Goal: Information Seeking & Learning: Find specific page/section

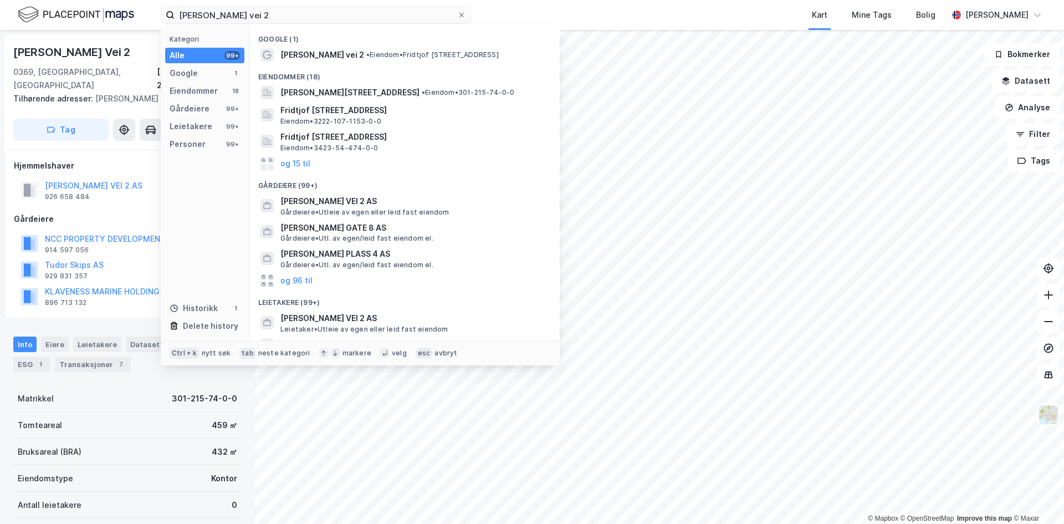
click at [277, 11] on input "[PERSON_NAME] vei 2" at bounding box center [316, 15] width 283 height 17
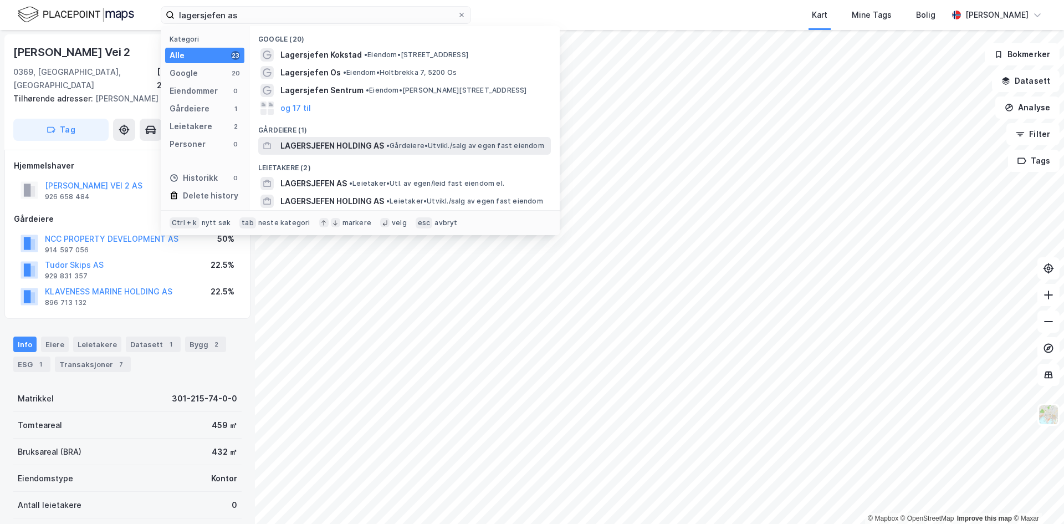
click at [342, 144] on span "LAGERSJEFEN HOLDING AS" at bounding box center [332, 145] width 104 height 13
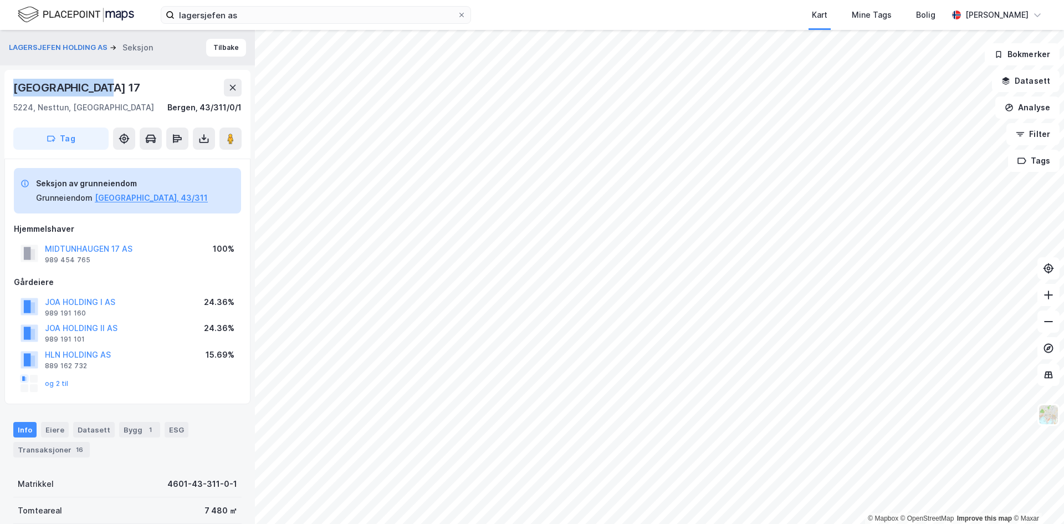
drag, startPoint x: 126, startPoint y: 87, endPoint x: 12, endPoint y: 81, distance: 114.3
click at [12, 81] on div "[GEOGRAPHIC_DATA] 17 5224, [GEOGRAPHIC_DATA], [GEOGRAPHIC_DATA], 43/311/0/1 Tag" at bounding box center [127, 114] width 246 height 89
copy div "[GEOGRAPHIC_DATA] 17"
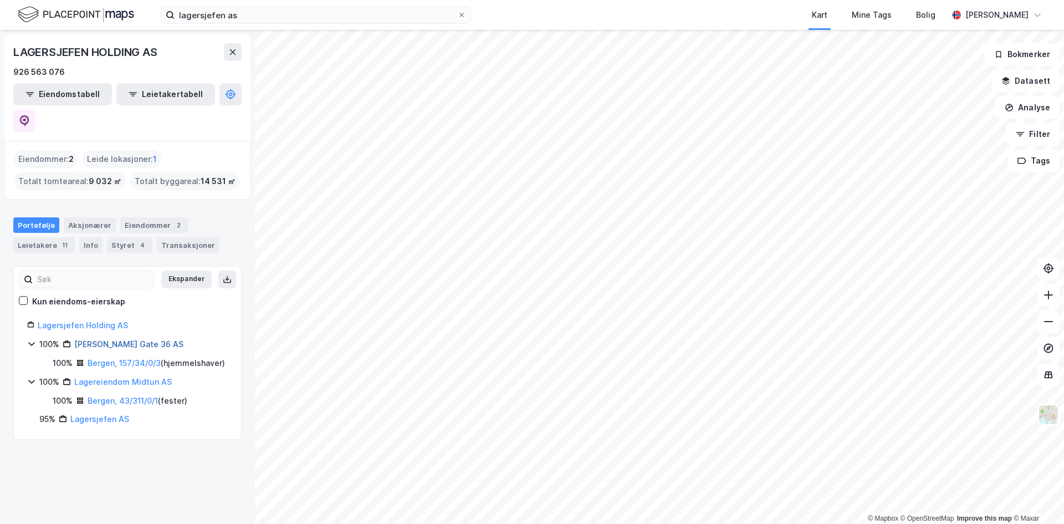
click at [123, 339] on link "[PERSON_NAME] Gate 36 AS" at bounding box center [128, 343] width 109 height 9
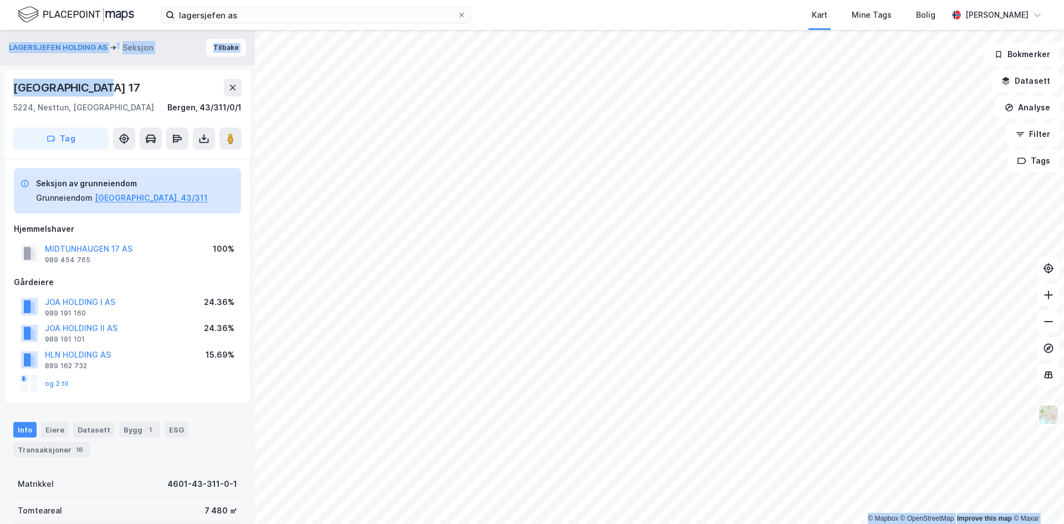
drag, startPoint x: 115, startPoint y: 83, endPoint x: -4, endPoint y: 83, distance: 119.2
click at [0, 83] on html "lagersjefen as Kart Mine Tags Bolig [PERSON_NAME] © Mapbox © OpenStreetMap Impr…" at bounding box center [532, 262] width 1064 height 524
click at [91, 88] on div "[GEOGRAPHIC_DATA] 17" at bounding box center [77, 88] width 129 height 18
click at [137, 88] on div "[GEOGRAPHIC_DATA] 17" at bounding box center [127, 88] width 228 height 18
drag, startPoint x: 111, startPoint y: 89, endPoint x: 11, endPoint y: 90, distance: 100.3
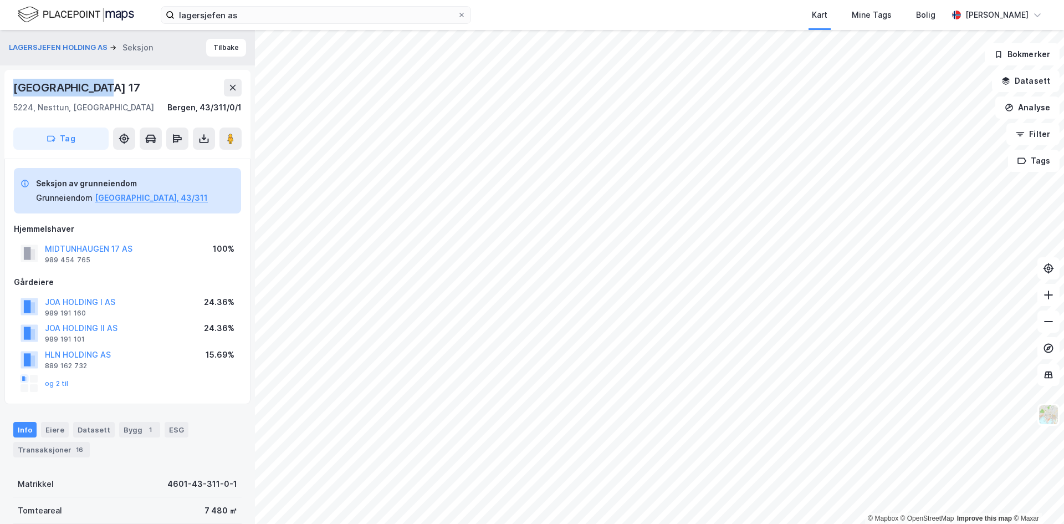
click at [11, 90] on div "[GEOGRAPHIC_DATA] 17 5224, [GEOGRAPHIC_DATA], [GEOGRAPHIC_DATA], 43/311/0/1 Tag" at bounding box center [127, 114] width 246 height 89
copy div "[GEOGRAPHIC_DATA] 17"
click at [298, 18] on input "lagersjefen as" at bounding box center [316, 15] width 283 height 17
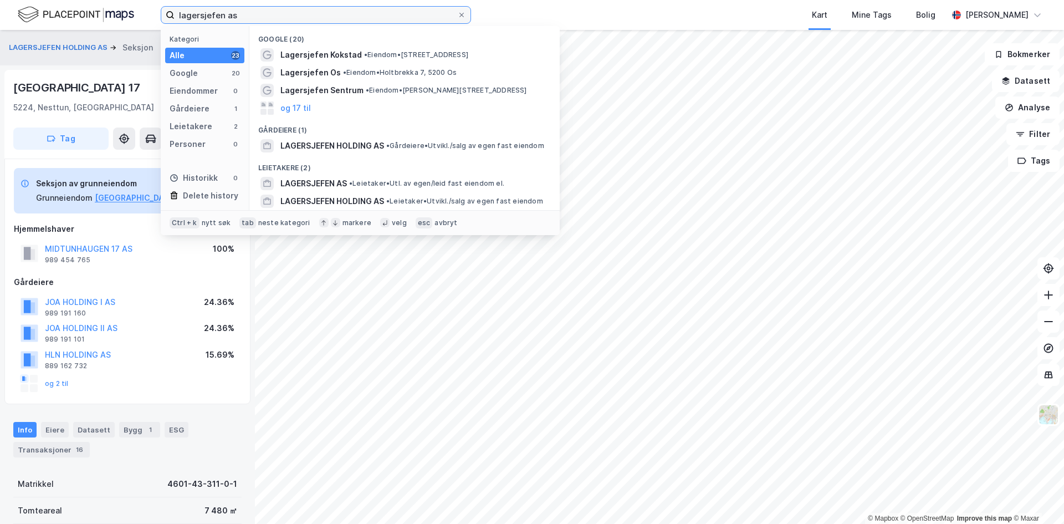
click at [298, 18] on input "lagersjefen as" at bounding box center [316, 15] width 283 height 17
paste input "[PERSON_NAME] vei 1"
type input "[PERSON_NAME] vei 1"
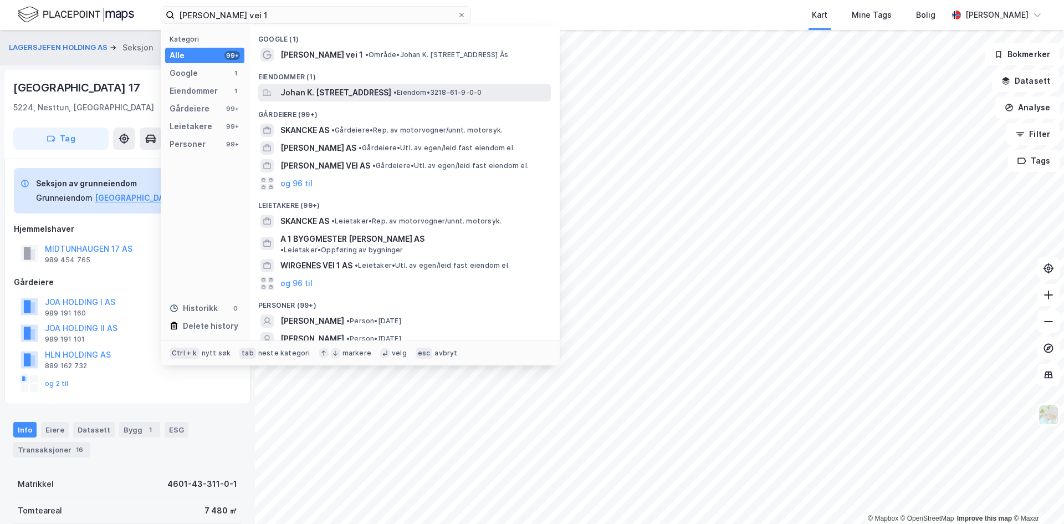
click at [380, 84] on div "Johan K. [STREET_ADDRESS] • Eiendom • 3218-61-9-0-0" at bounding box center [404, 93] width 293 height 18
